Goal: Task Accomplishment & Management: Complete application form

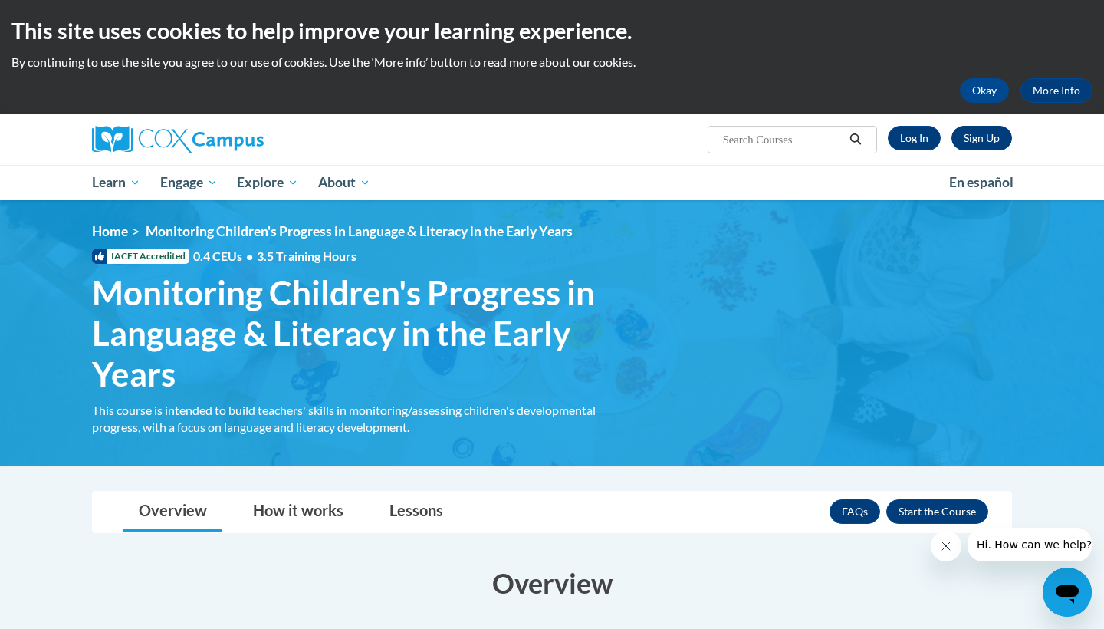
click at [990, 135] on link "Sign Up" at bounding box center [982, 138] width 61 height 25
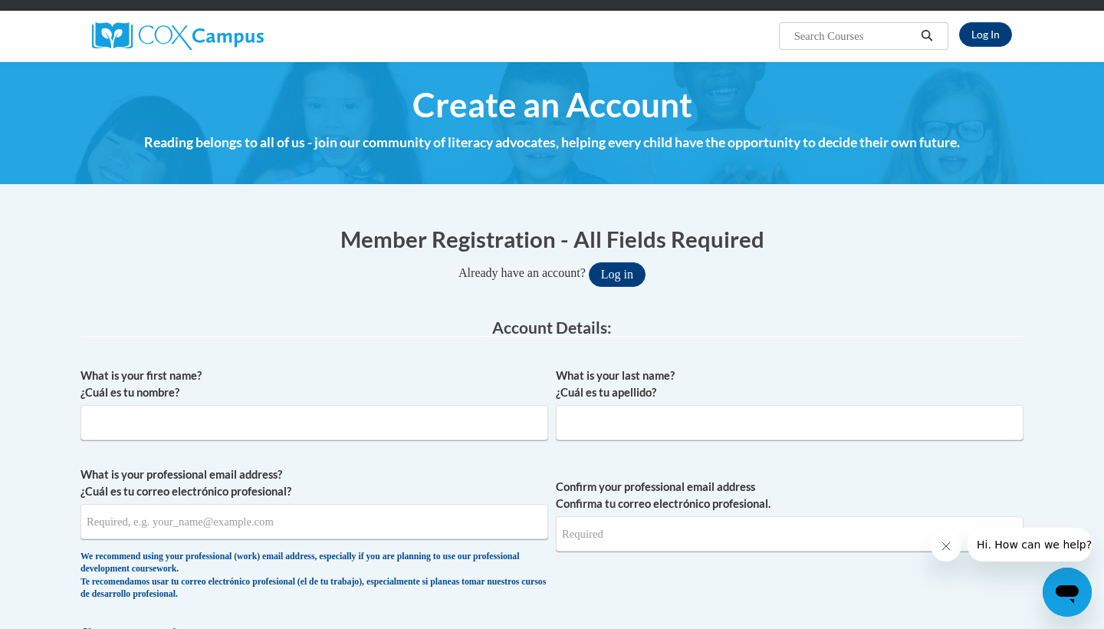
scroll to position [107, 0]
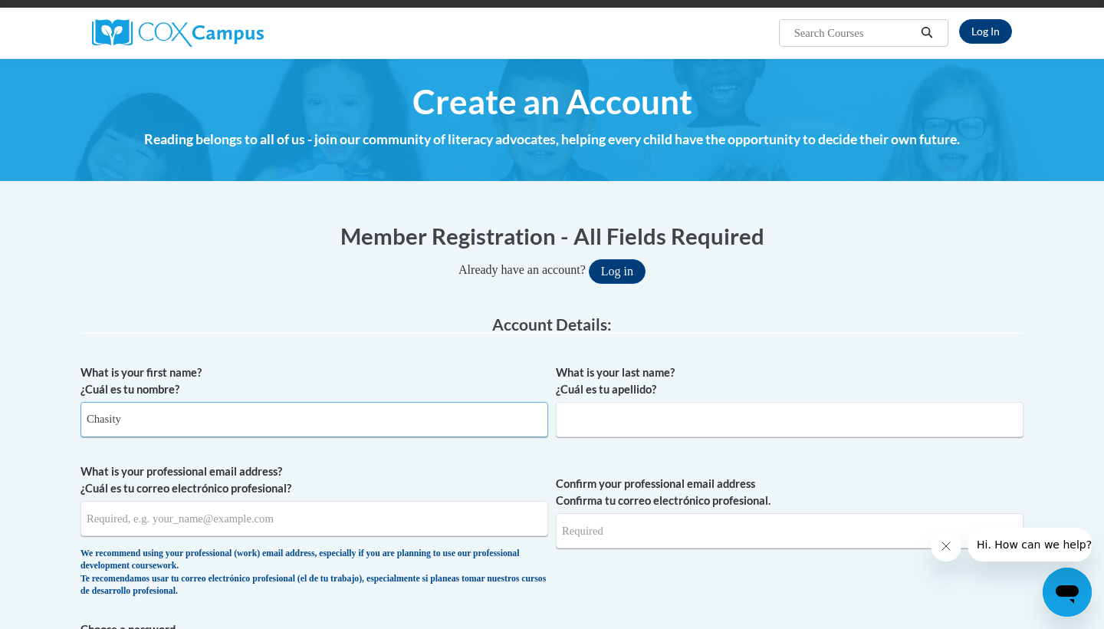
type input "Chasity"
type input "Moore"
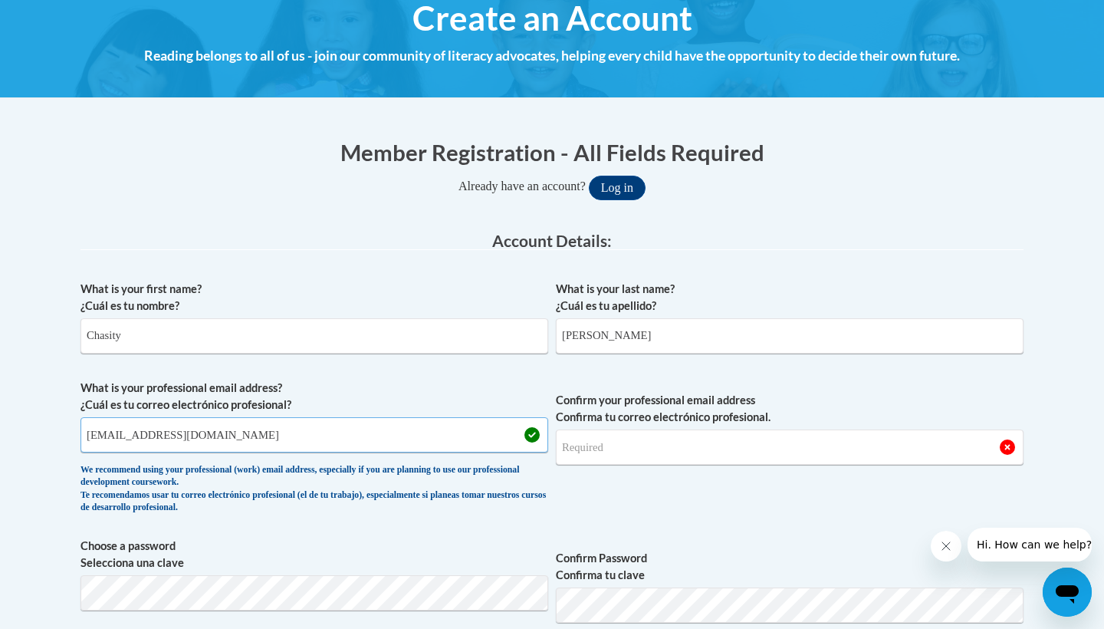
scroll to position [220, 0]
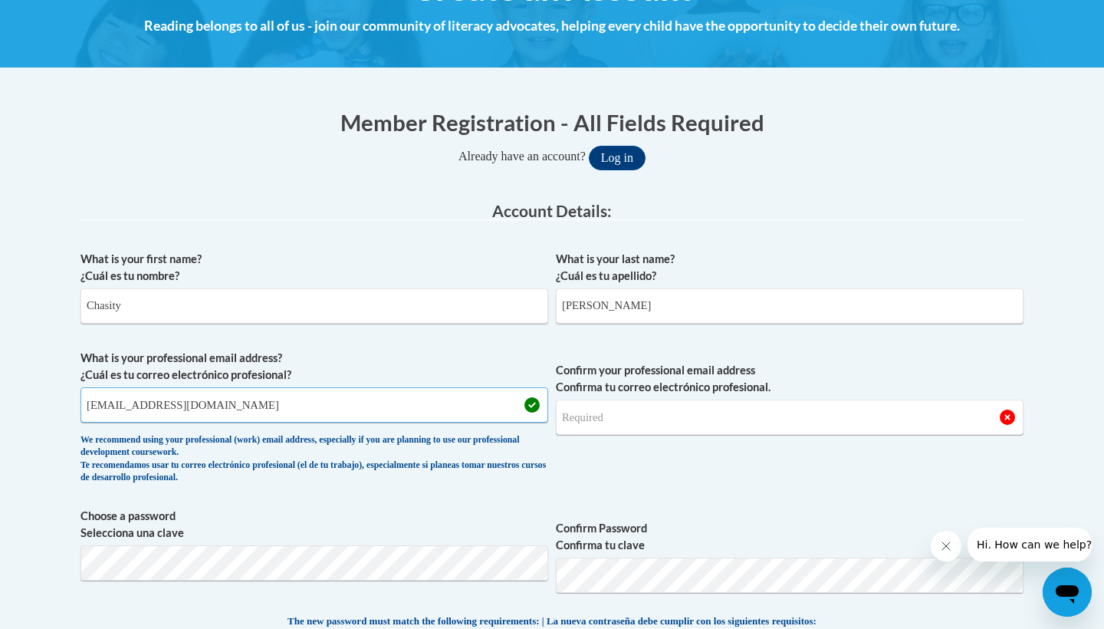
type input "[EMAIL_ADDRESS][DOMAIN_NAME]"
click at [405, 556] on div "What is your first name? ¿Cuál es tu nombre? Chasity What is your last name? ¿C…" at bounding box center [552, 592] width 943 height 699
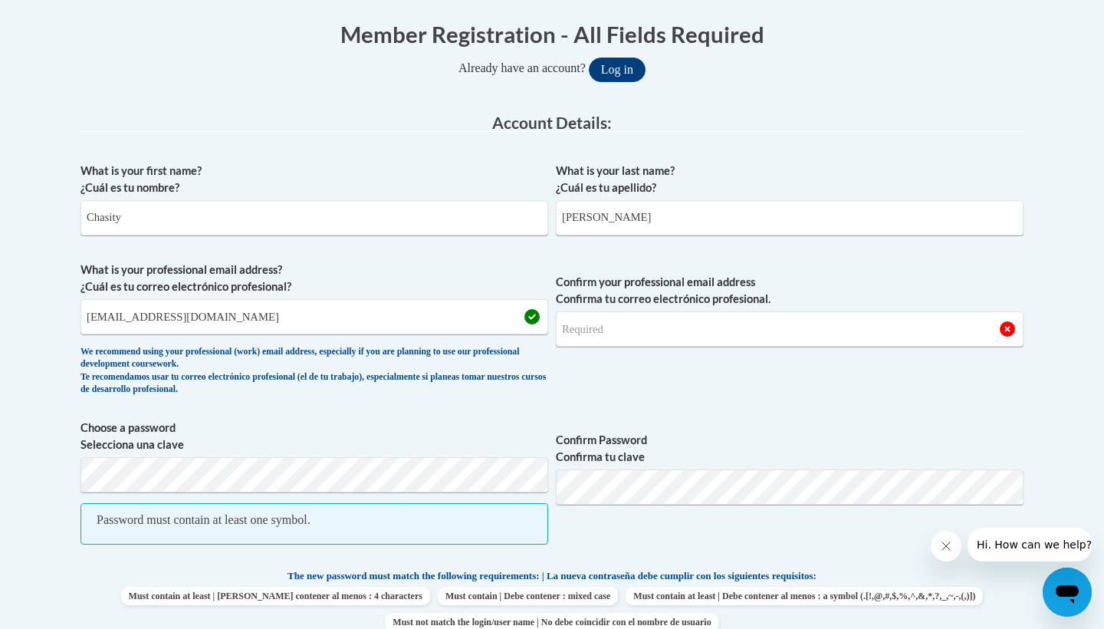
scroll to position [317, 0]
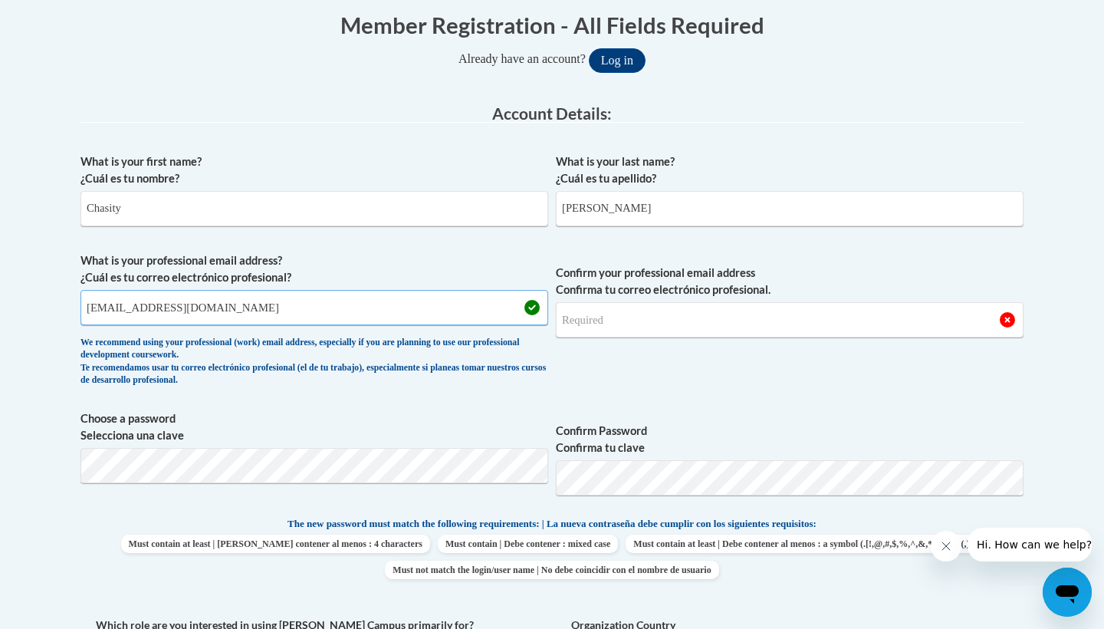
drag, startPoint x: 335, startPoint y: 308, endPoint x: 74, endPoint y: 271, distance: 263.3
click at [74, 271] on div "Member Registration - All Fields Required Already have an account? Log in Prefe…" at bounding box center [552, 592] width 966 height 1197
click at [580, 320] on input "Confirm your professional email address Confirma tu correo electrónico profesio…" at bounding box center [790, 319] width 468 height 35
type input "c"
type input "[EMAIL_ADDRESS][DOMAIN_NAME]"
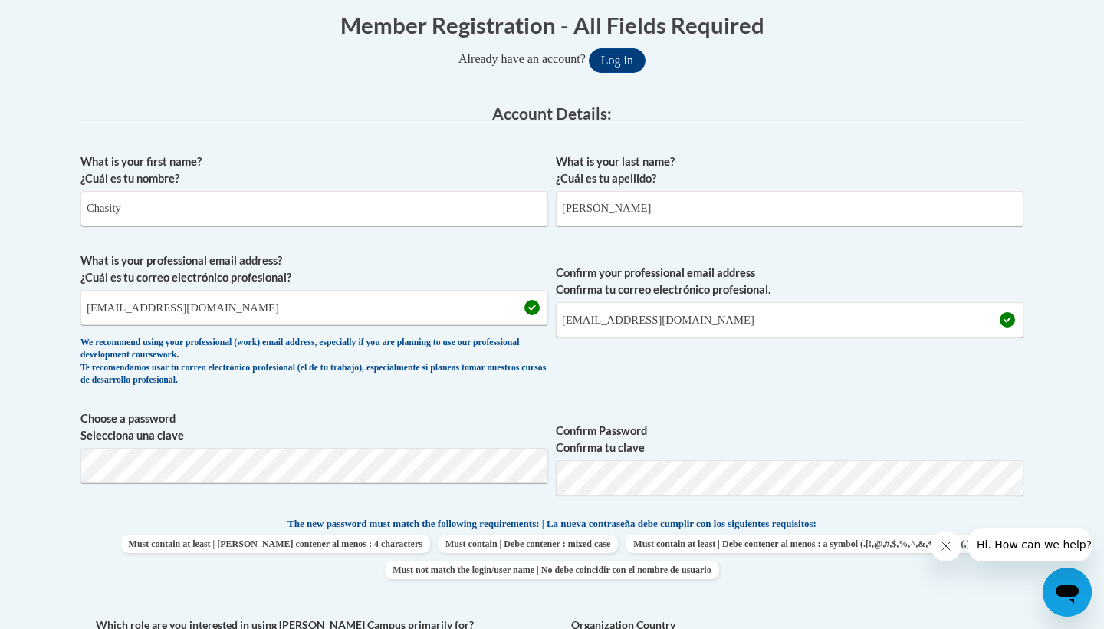
click at [758, 422] on label "Confirm Password Confirma tu clave" at bounding box center [790, 439] width 468 height 34
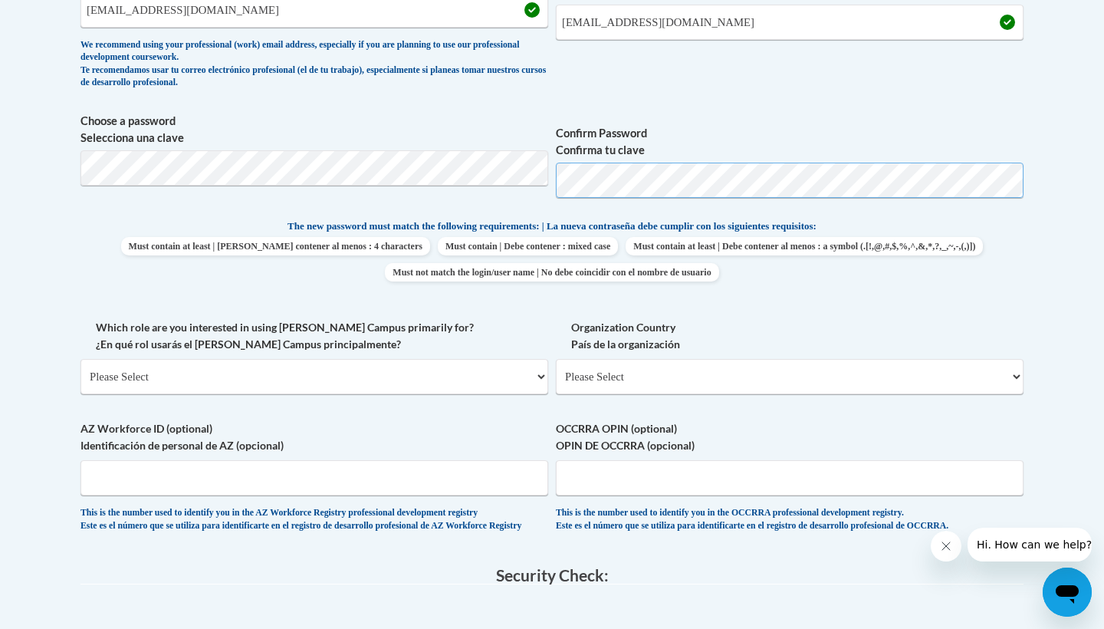
scroll to position [617, 0]
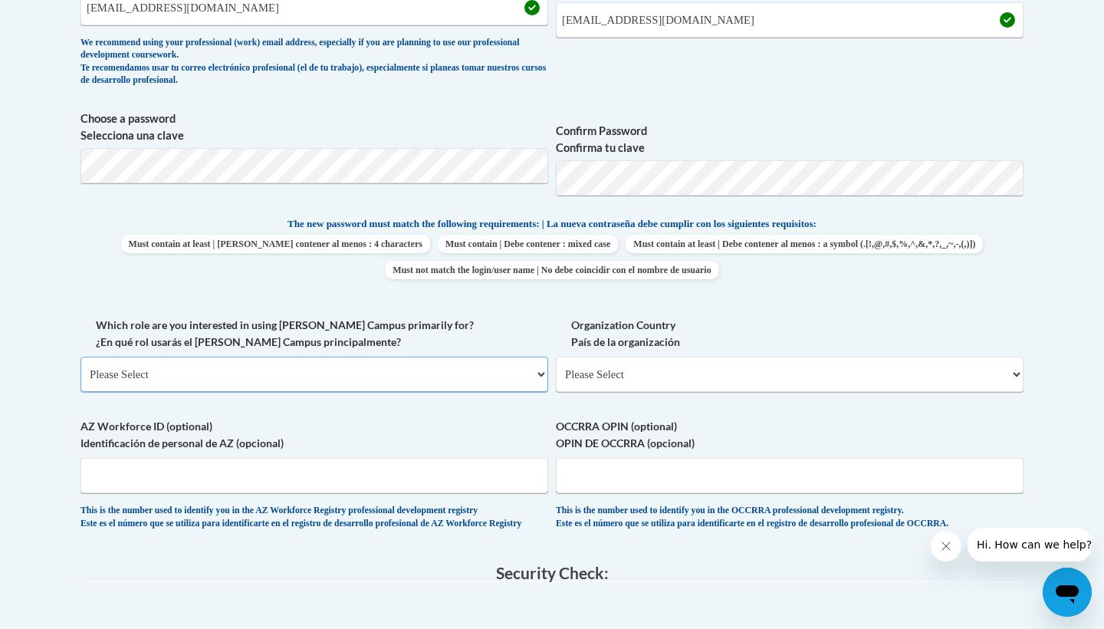
select select "5a18ea06-2b54-4451-96f2-d152daf9eac5"
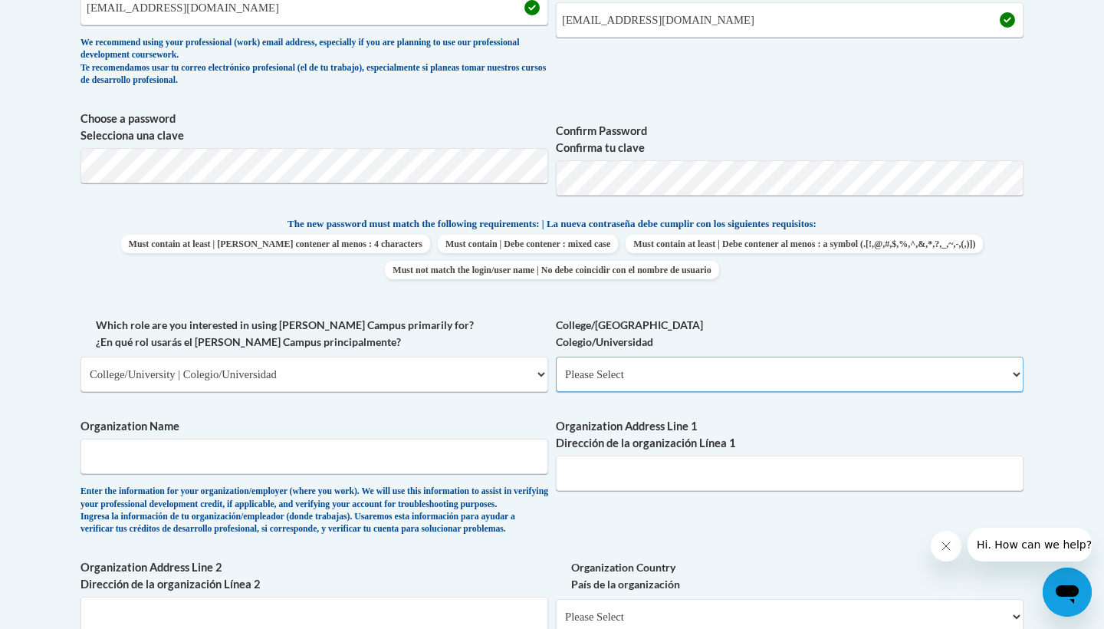
select select "99b32b07-cffc-426c-8bf6-0cd77760d84b"
click at [210, 444] on input "Ashland community an technical College" at bounding box center [315, 456] width 468 height 35
click at [202, 446] on input "Ashland community an Technical College" at bounding box center [315, 456] width 468 height 35
click at [138, 446] on input "Ashland community and Technical College" at bounding box center [315, 456] width 468 height 35
type input "Ashland Community and Technical College"
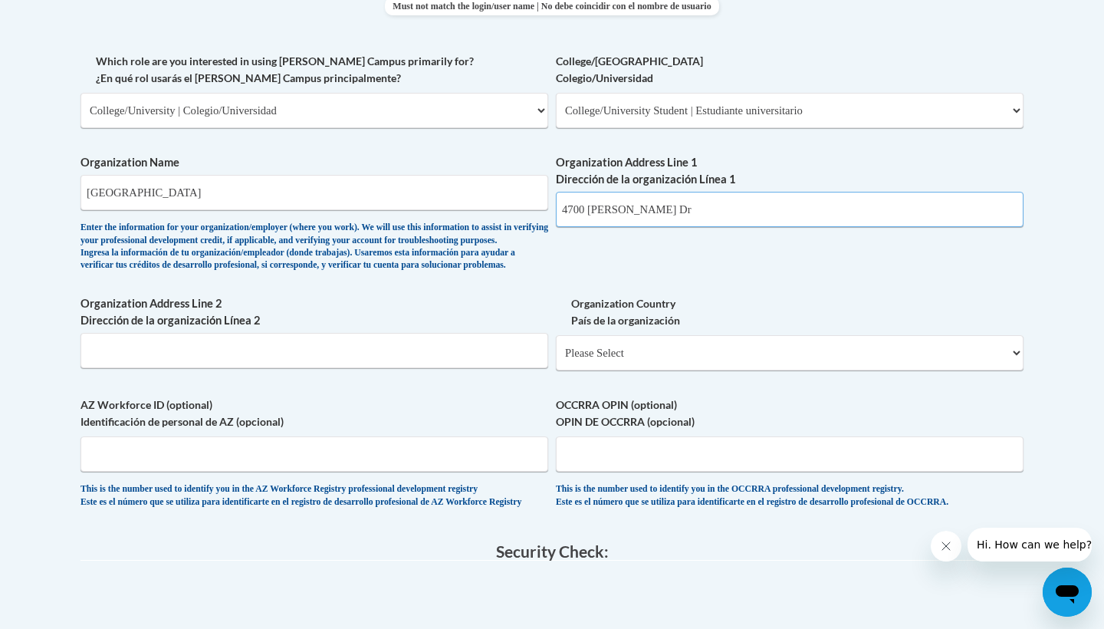
scroll to position [883, 0]
type input "4700 Roberts Dr"
click at [641, 340] on span "Organization Country País de la organización Please Select United States | Esta…" at bounding box center [790, 331] width 468 height 75
select select "ad49bcad-a171-4b2e-b99c-48b446064914"
select select
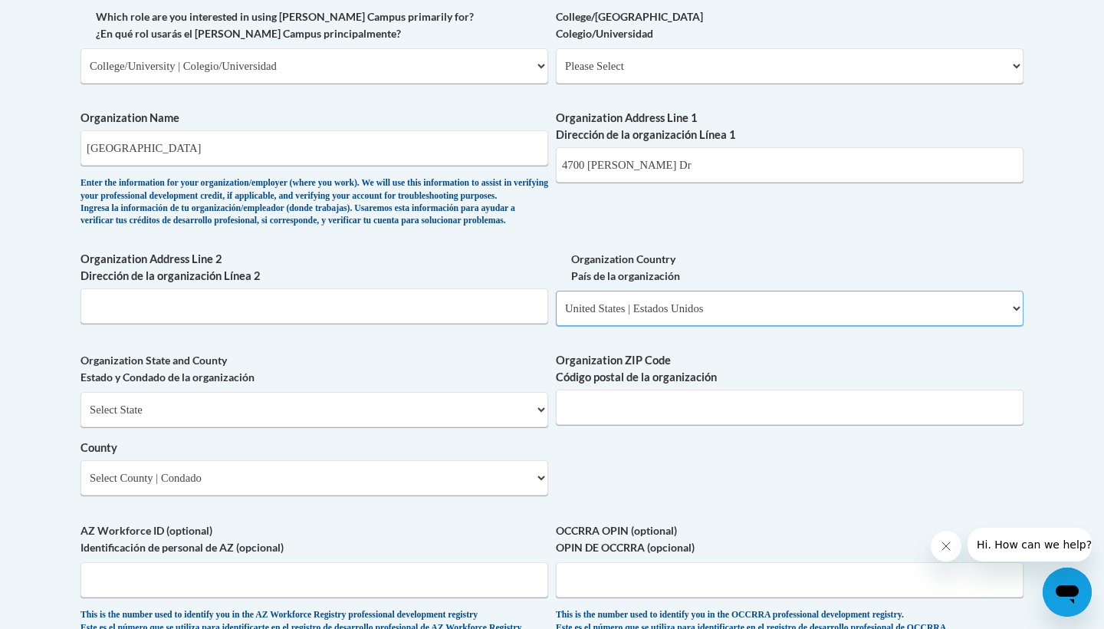
scroll to position [931, 0]
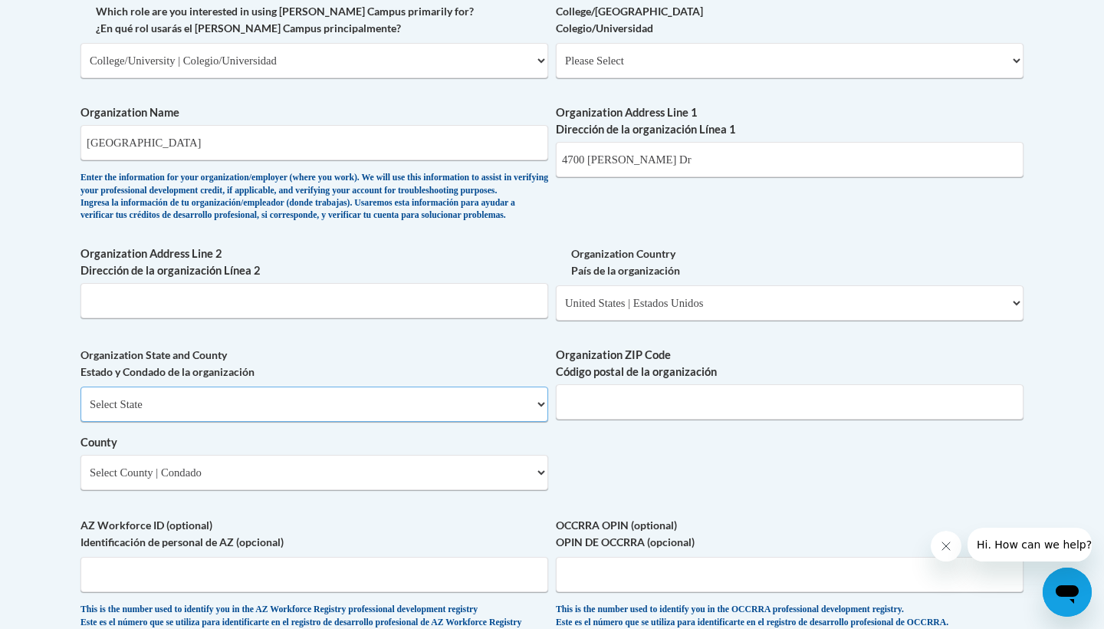
select select "Kentucky"
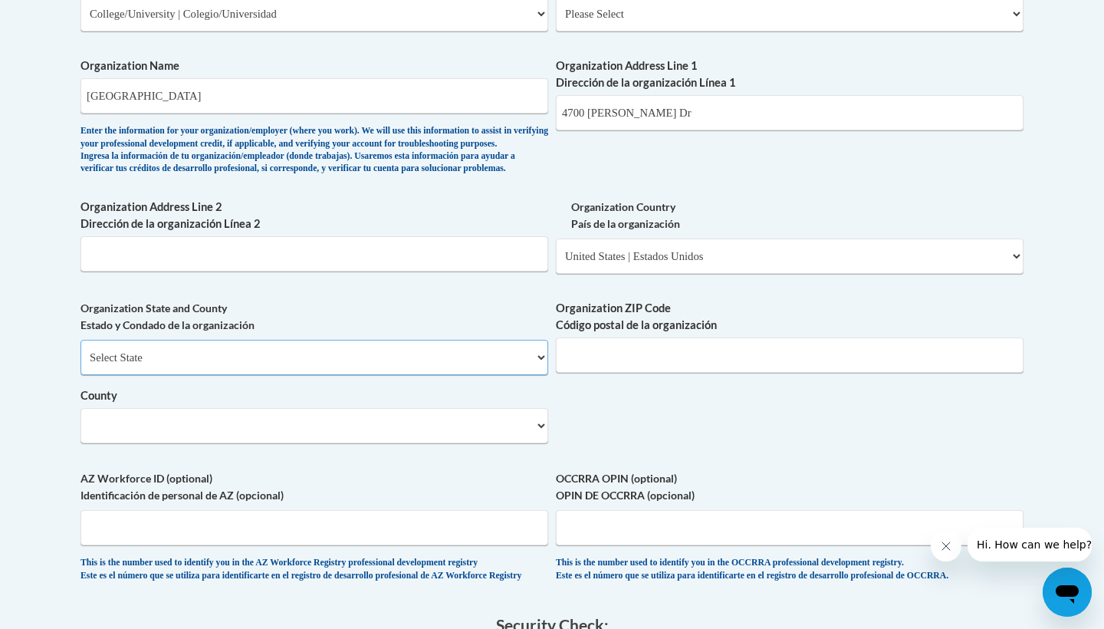
scroll to position [982, 0]
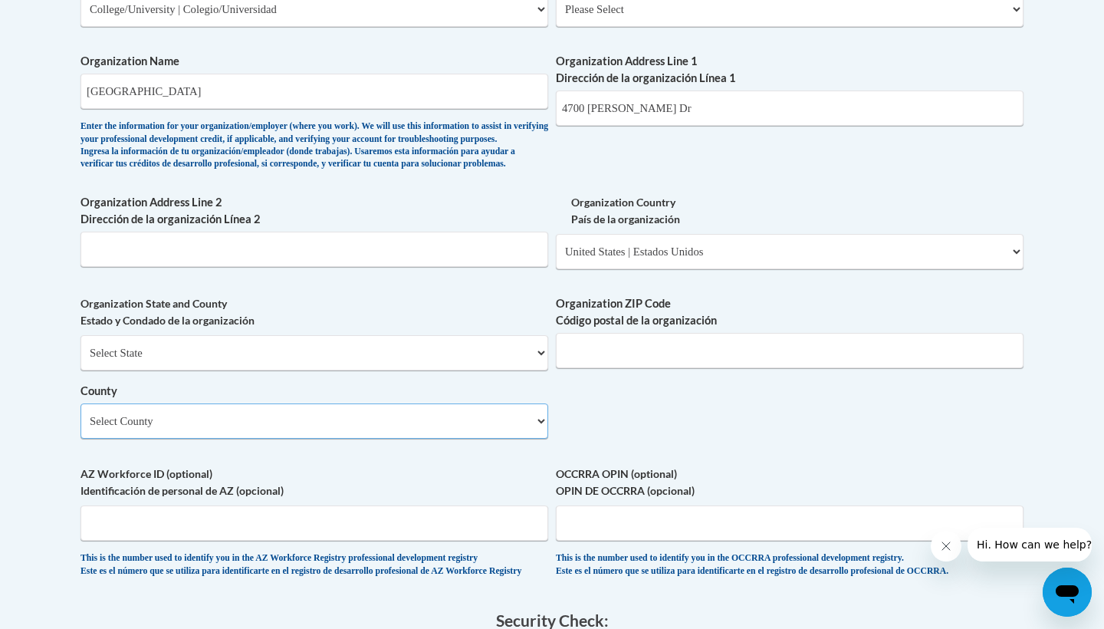
select select "Boyd"
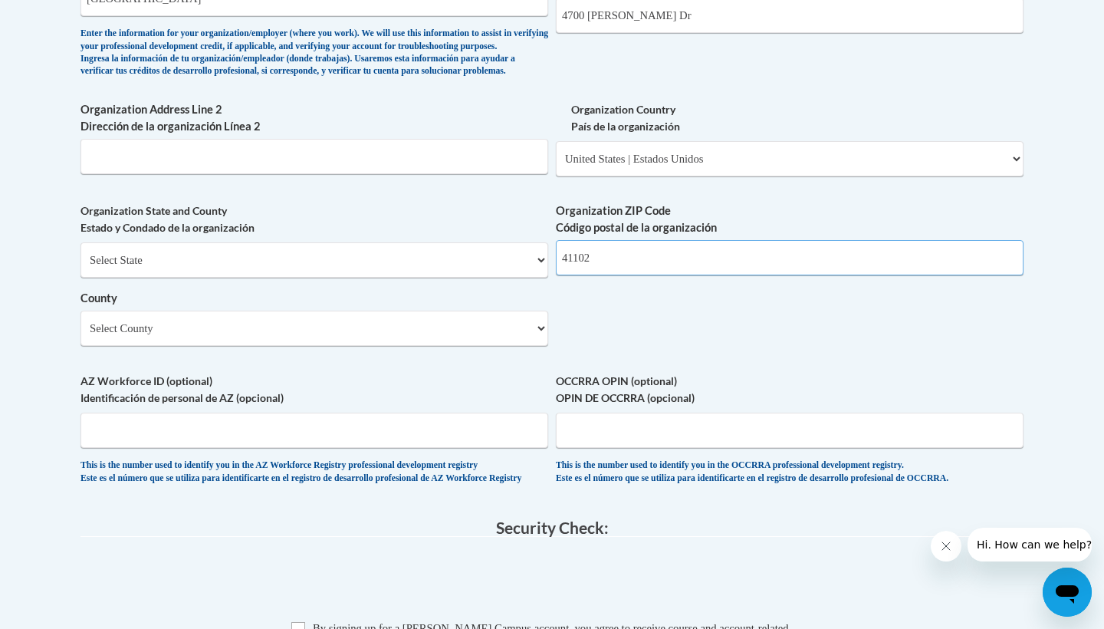
scroll to position [1077, 0]
type input "41102"
click at [379, 437] on input "AZ Workforce ID (optional) Identificación de personal de AZ (opcional)" at bounding box center [315, 428] width 468 height 35
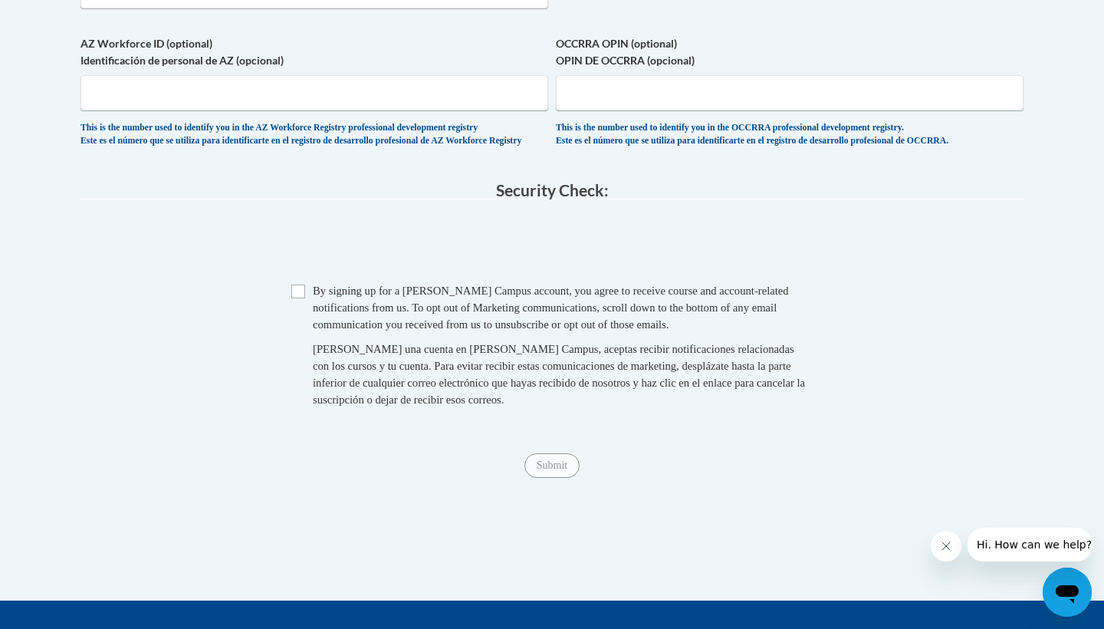
scroll to position [1440, 0]
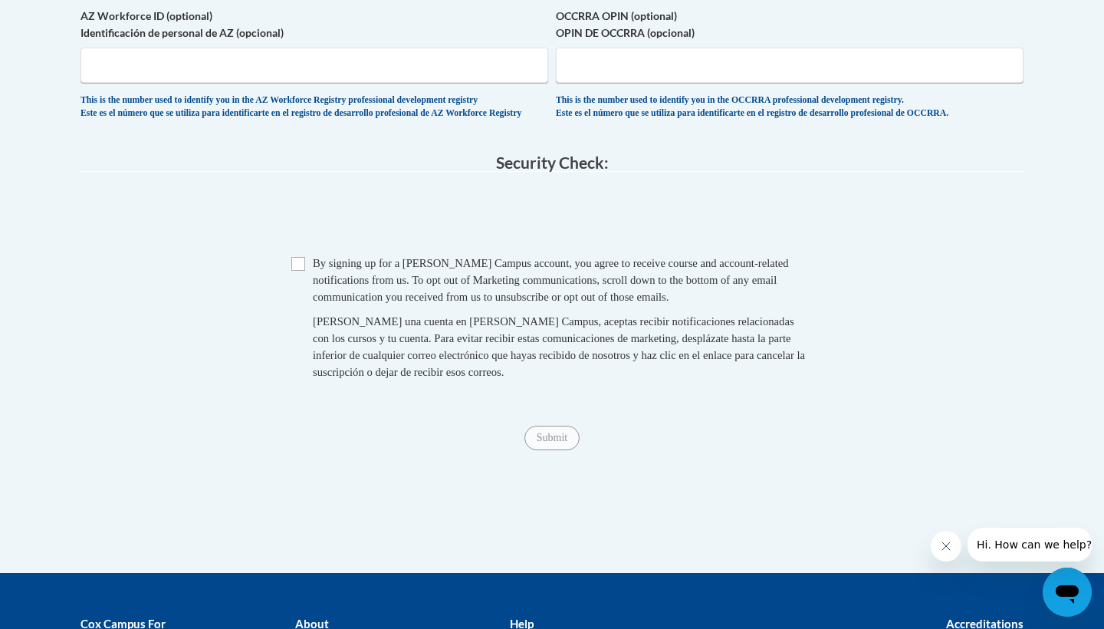
click at [305, 277] on span "Checkbox By signing up for a Cox Campus account, you agree to receive course an…" at bounding box center [551, 325] width 521 height 141
click at [303, 271] on input "Checkbox" at bounding box center [298, 264] width 14 height 14
checkbox input "true"
click at [544, 449] on input "Submit" at bounding box center [551, 438] width 55 height 25
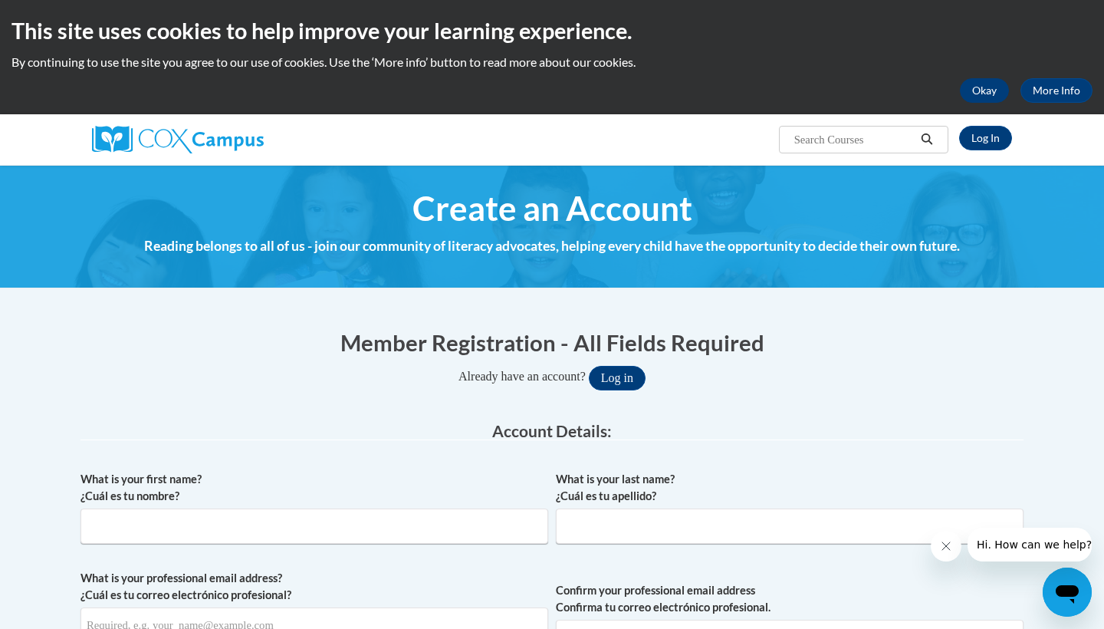
click at [981, 81] on button "Okay" at bounding box center [984, 90] width 49 height 25
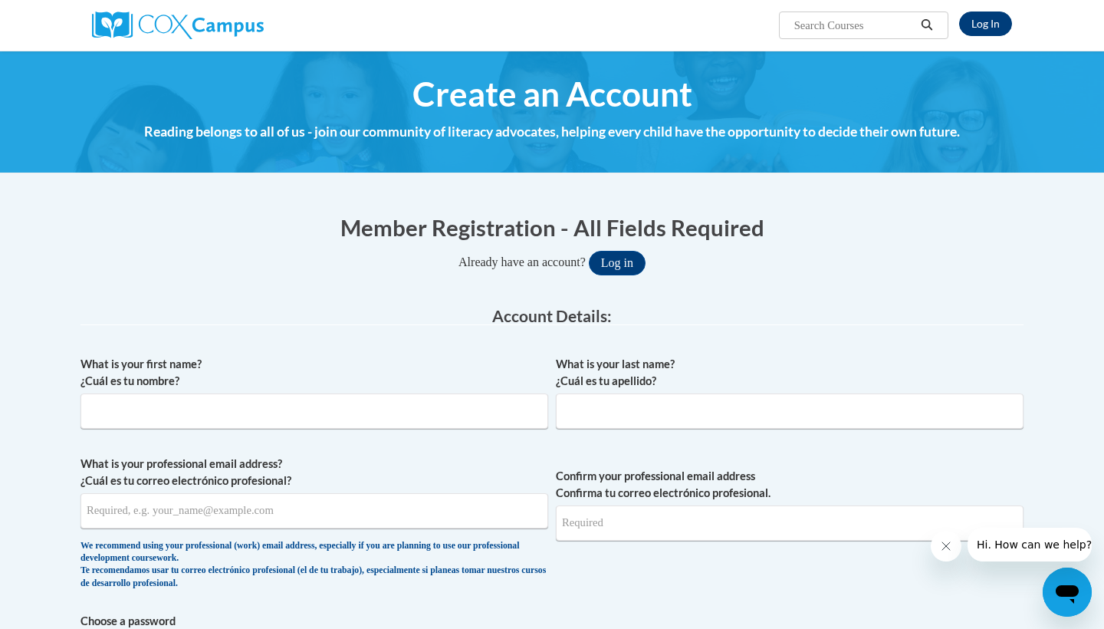
click at [992, 33] on link "Log In" at bounding box center [985, 24] width 53 height 25
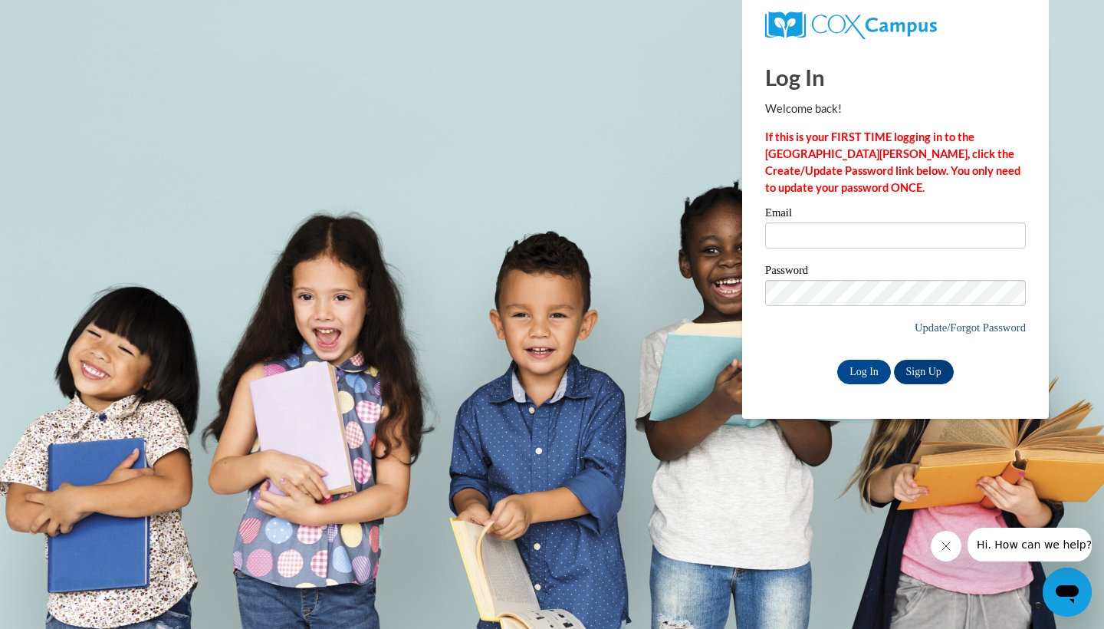
click at [966, 324] on link "Update/Forgot Password" at bounding box center [970, 327] width 111 height 12
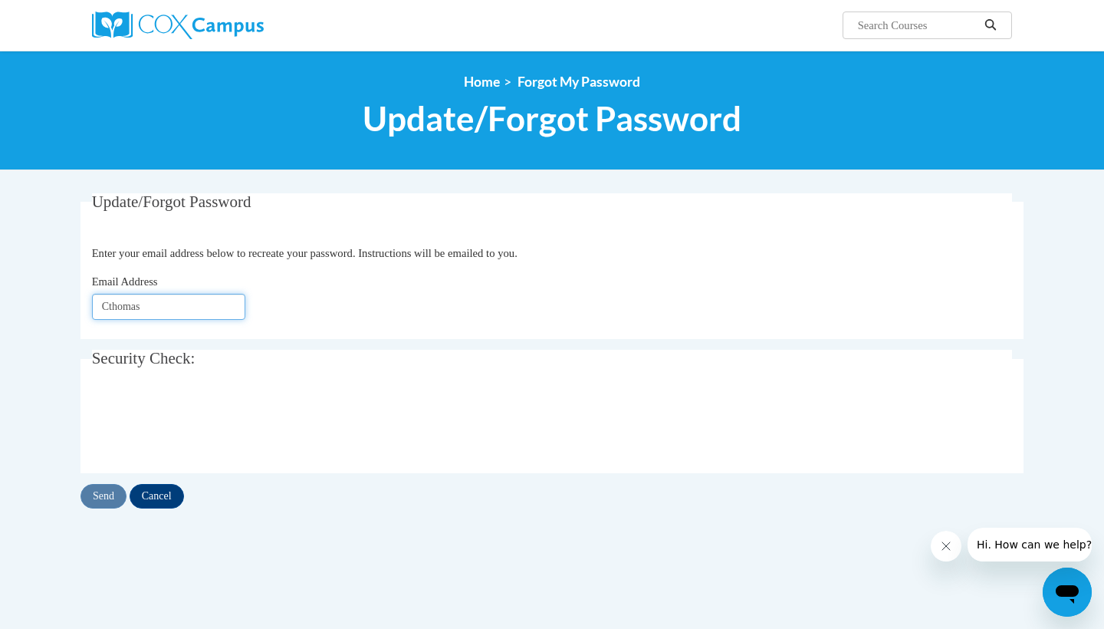
type input "[EMAIL_ADDRESS][DOMAIN_NAME]"
click at [105, 487] on input "Send" at bounding box center [104, 496] width 46 height 25
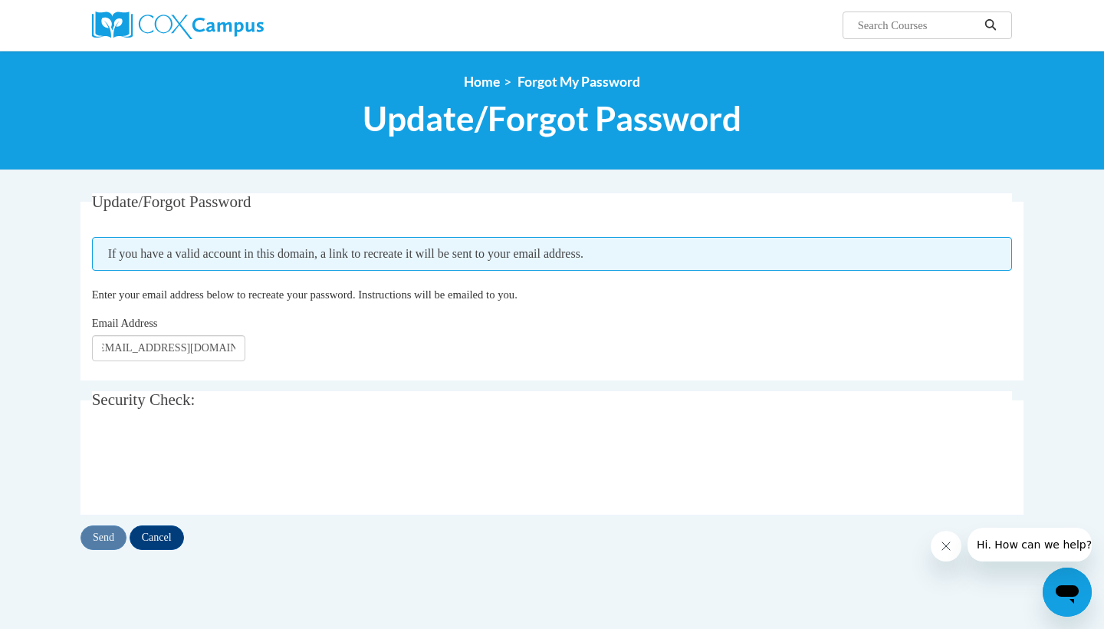
click at [377, 403] on legend "Security Check:" at bounding box center [552, 400] width 921 height 18
click at [330, 320] on div "Email Address Cthomas0571@kctcs.edu" at bounding box center [552, 337] width 921 height 47
click at [119, 536] on input "Send" at bounding box center [104, 537] width 46 height 25
click at [561, 429] on fieldset "Security Check: Enter the security code + =" at bounding box center [552, 452] width 943 height 123
click at [160, 545] on input "Cancel" at bounding box center [157, 537] width 54 height 25
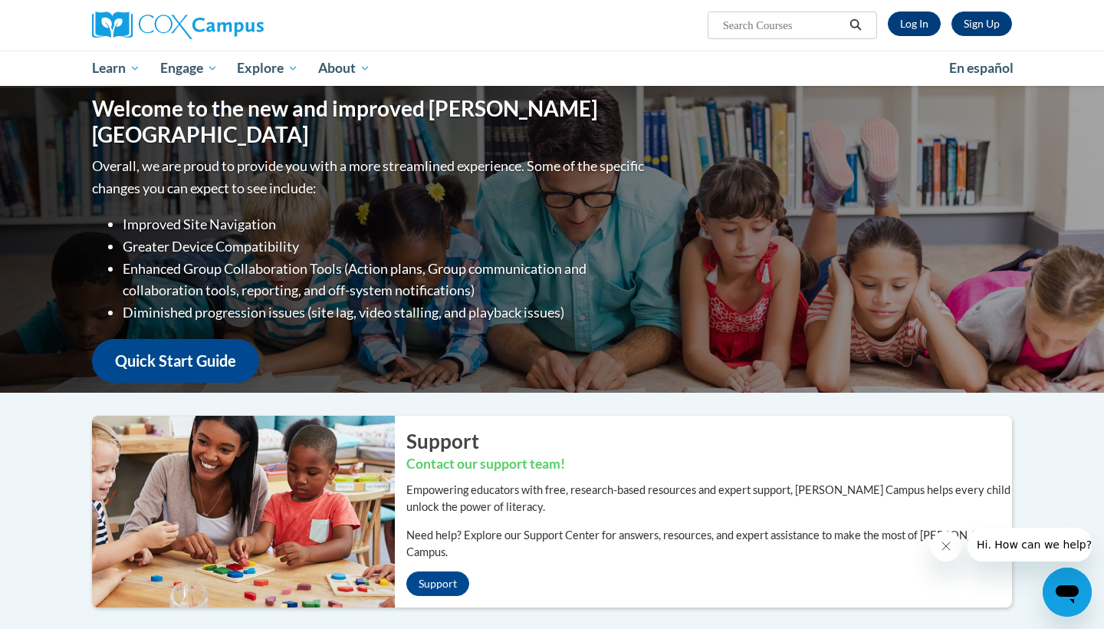
click at [925, 25] on link "Log In" at bounding box center [914, 24] width 53 height 25
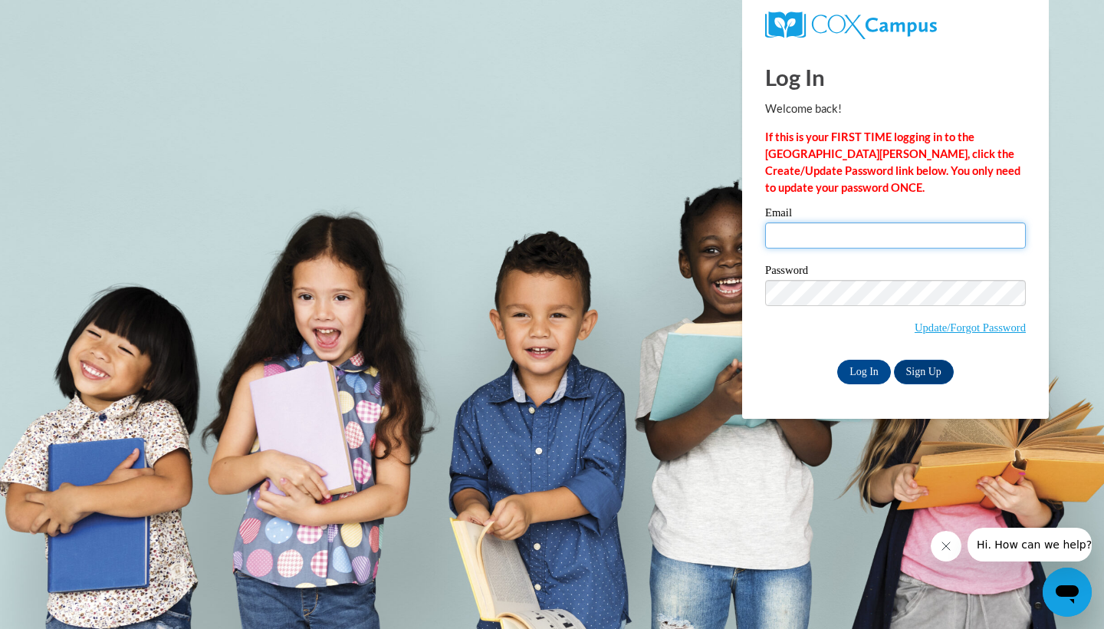
type input "[EMAIL_ADDRESS][DOMAIN_NAME]"
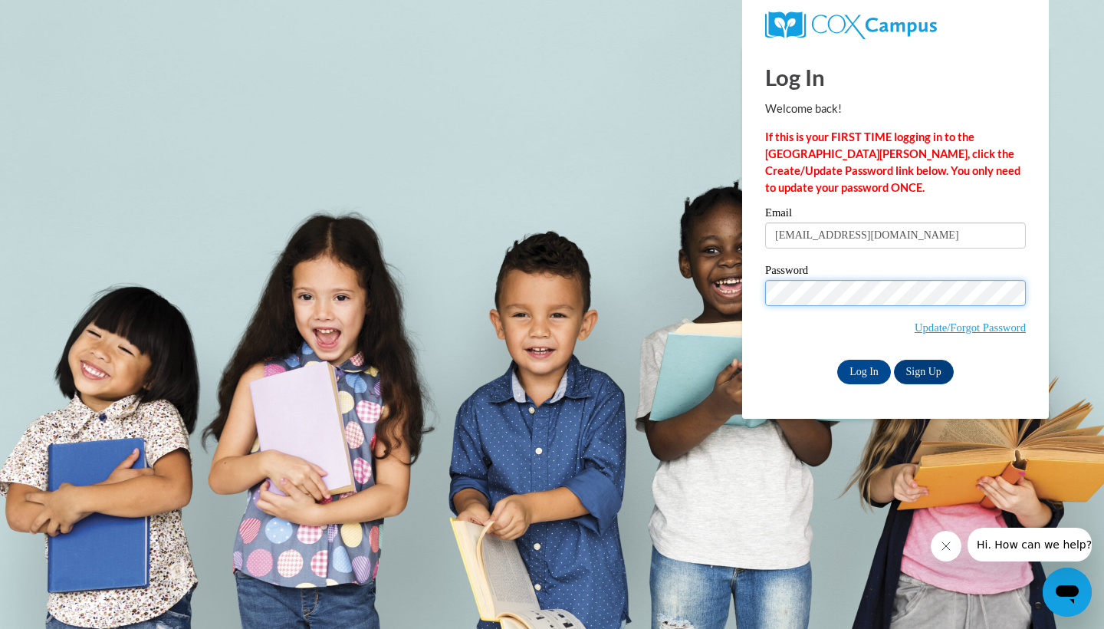
click at [863, 370] on input "Log In" at bounding box center [864, 372] width 54 height 25
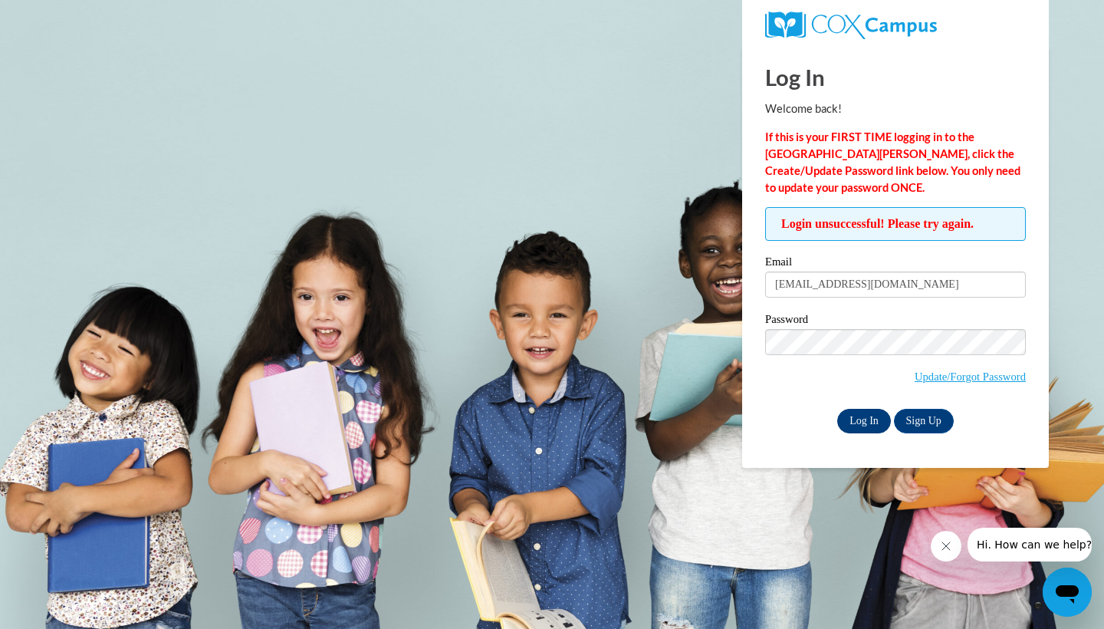
click at [854, 425] on input "Log In" at bounding box center [864, 421] width 54 height 25
click at [995, 425] on div "Log In Sign Up" at bounding box center [895, 421] width 261 height 25
click at [964, 379] on link "Update/Forgot Password" at bounding box center [970, 376] width 111 height 12
